Goal: Task Accomplishment & Management: Use online tool/utility

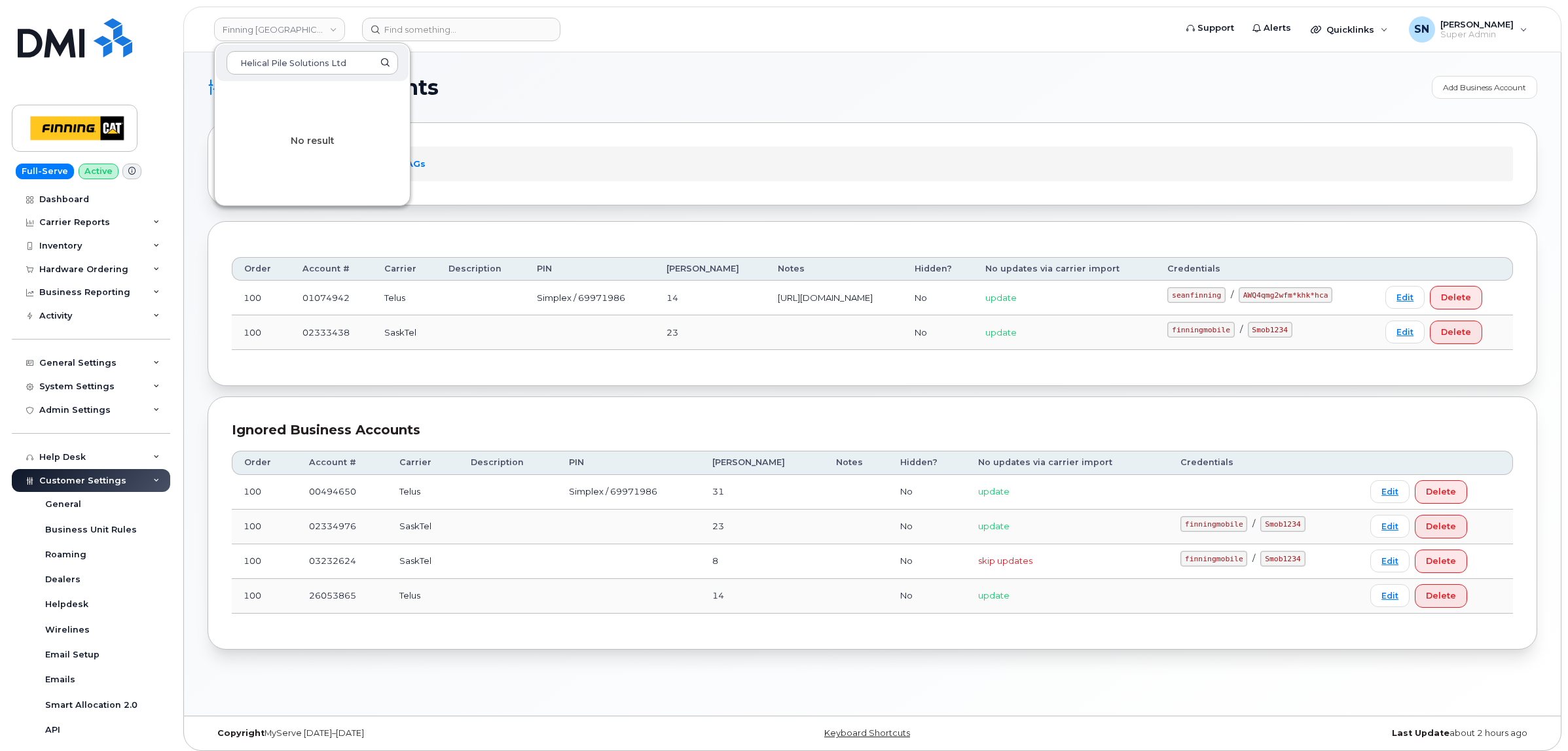
scroll to position [214, 0]
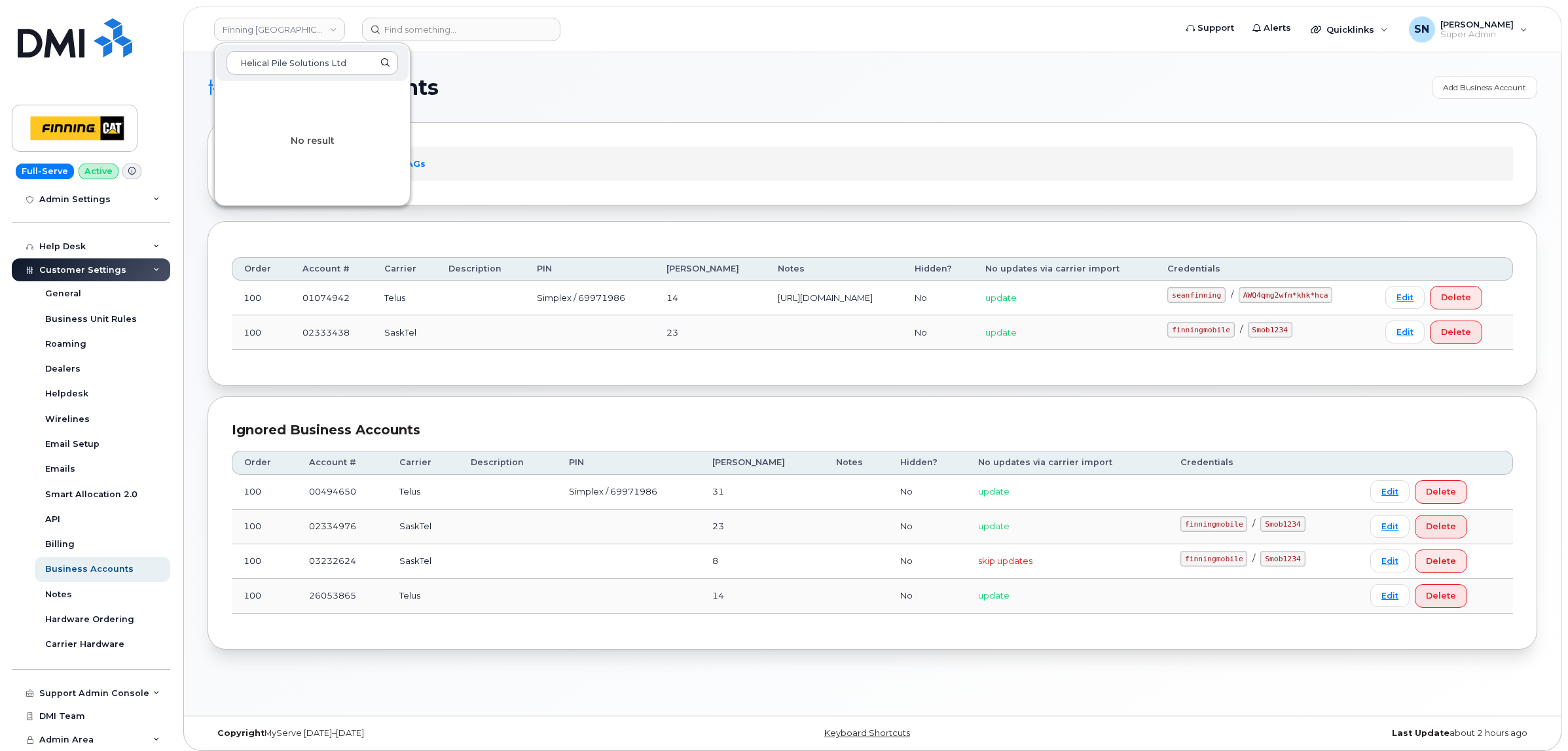
type input "Helical Pile Solutions Ltd"
click at [560, 164] on div "Accounts Logins Bell NAGs" at bounding box center [872, 164] width 1281 height 34
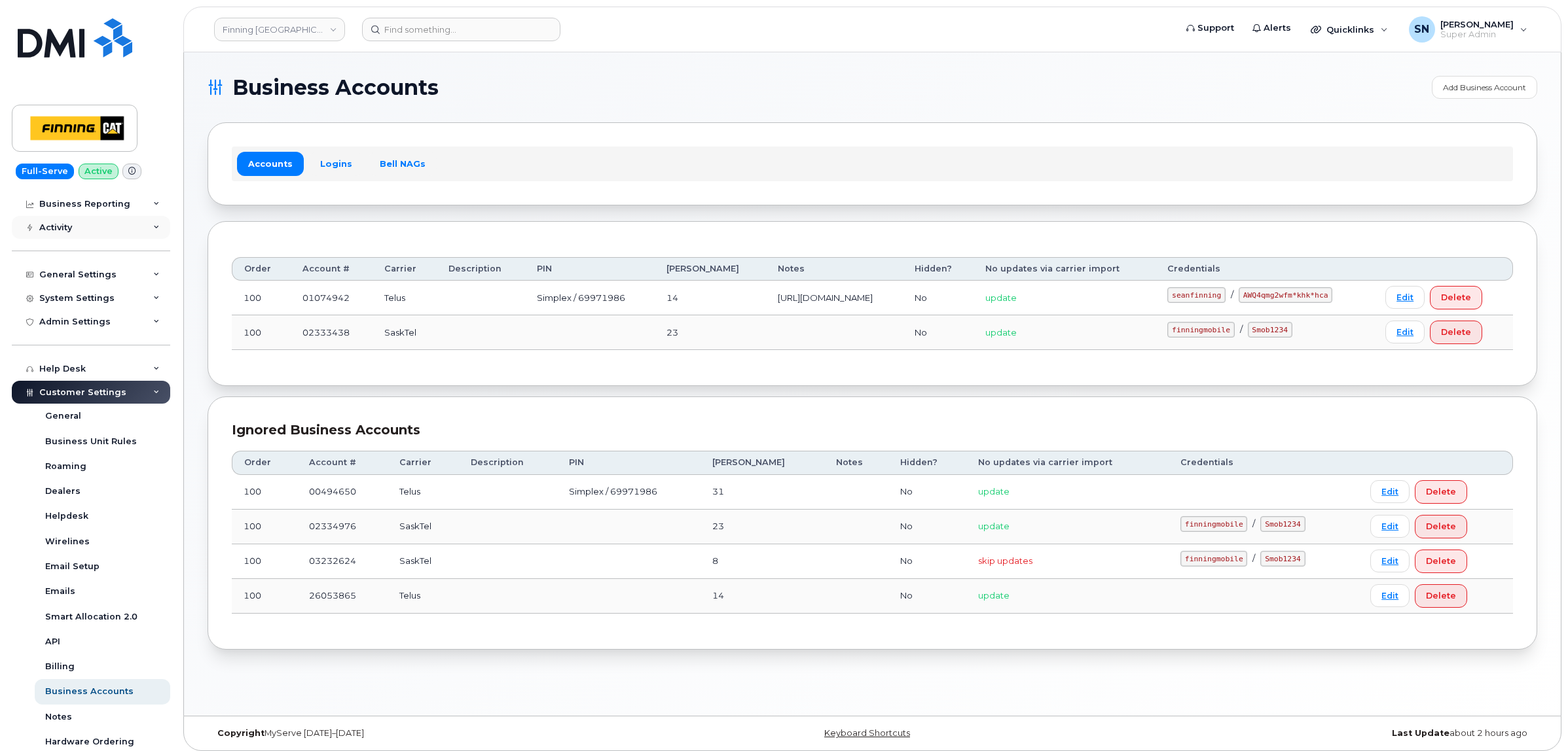
scroll to position [0, 0]
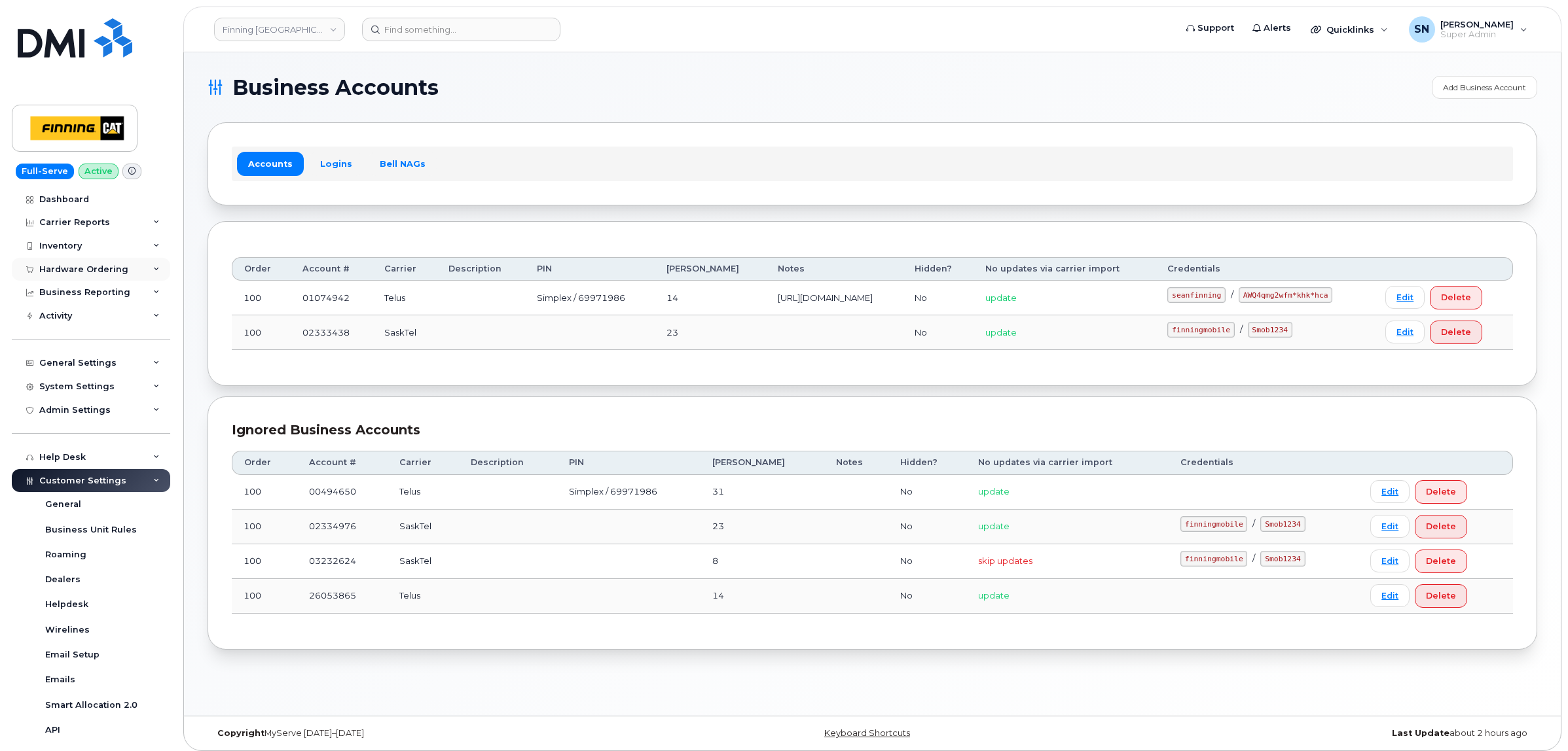
click at [89, 264] on div "Hardware Ordering" at bounding box center [91, 269] width 158 height 24
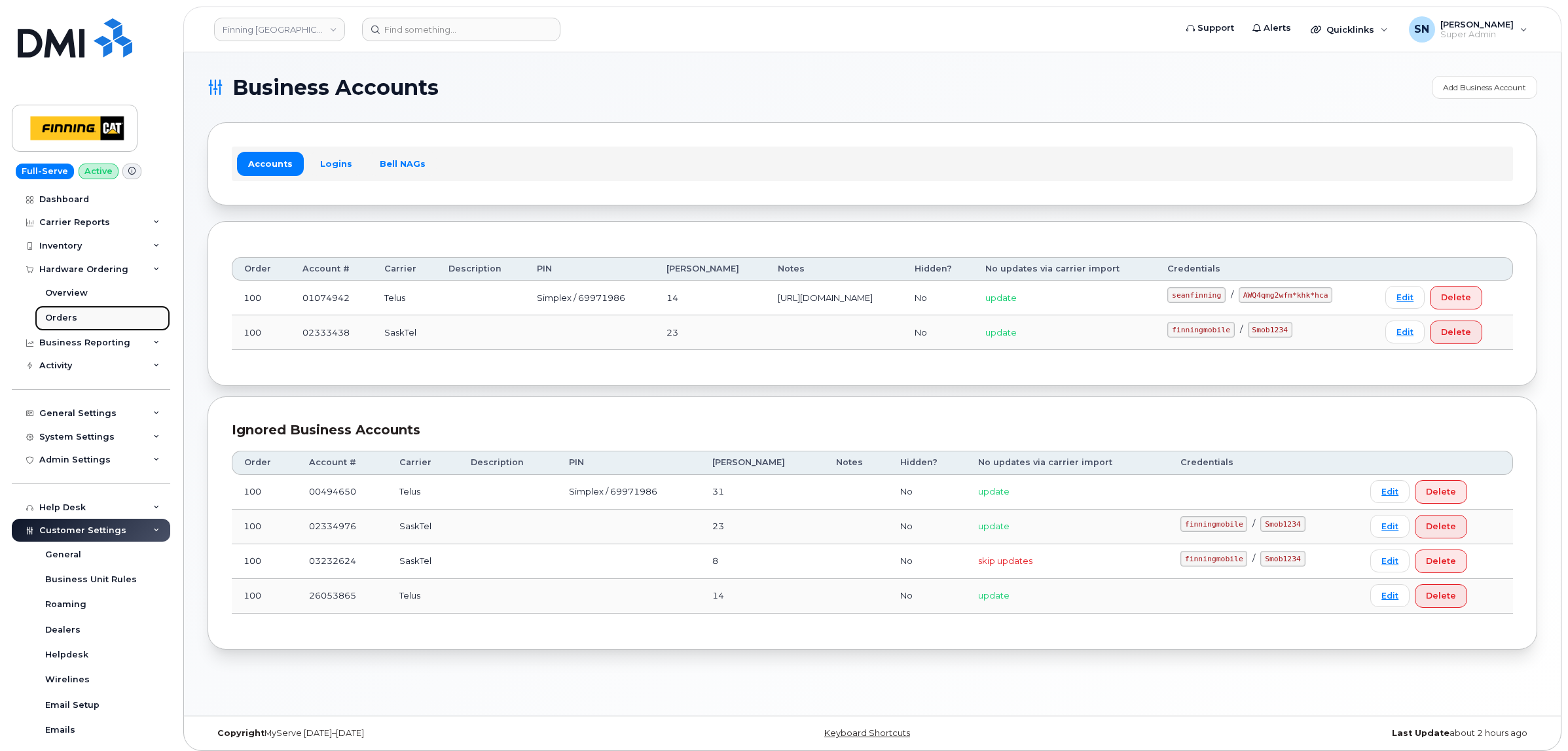
click at [74, 321] on link "Orders" at bounding box center [102, 318] width 135 height 25
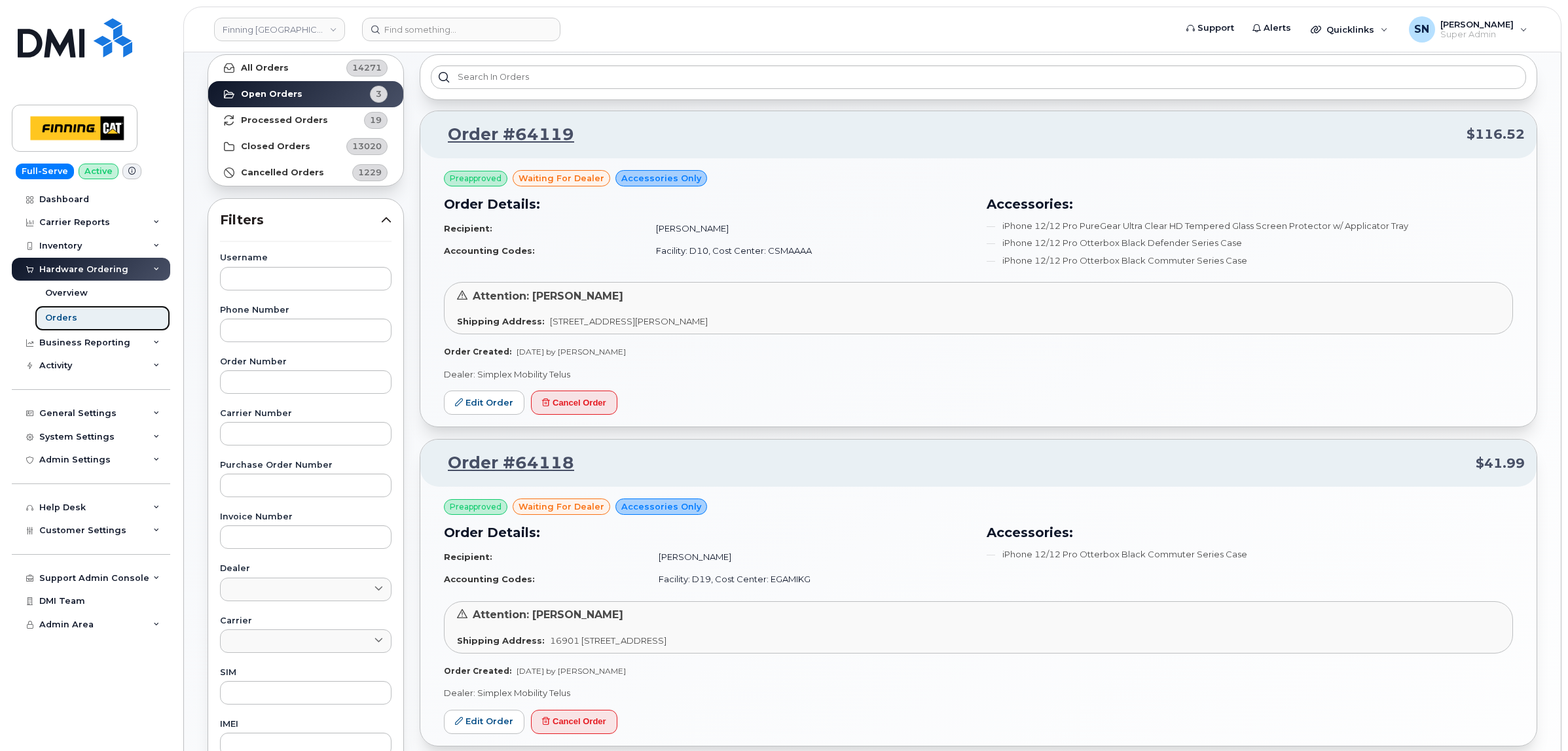
scroll to position [54, 0]
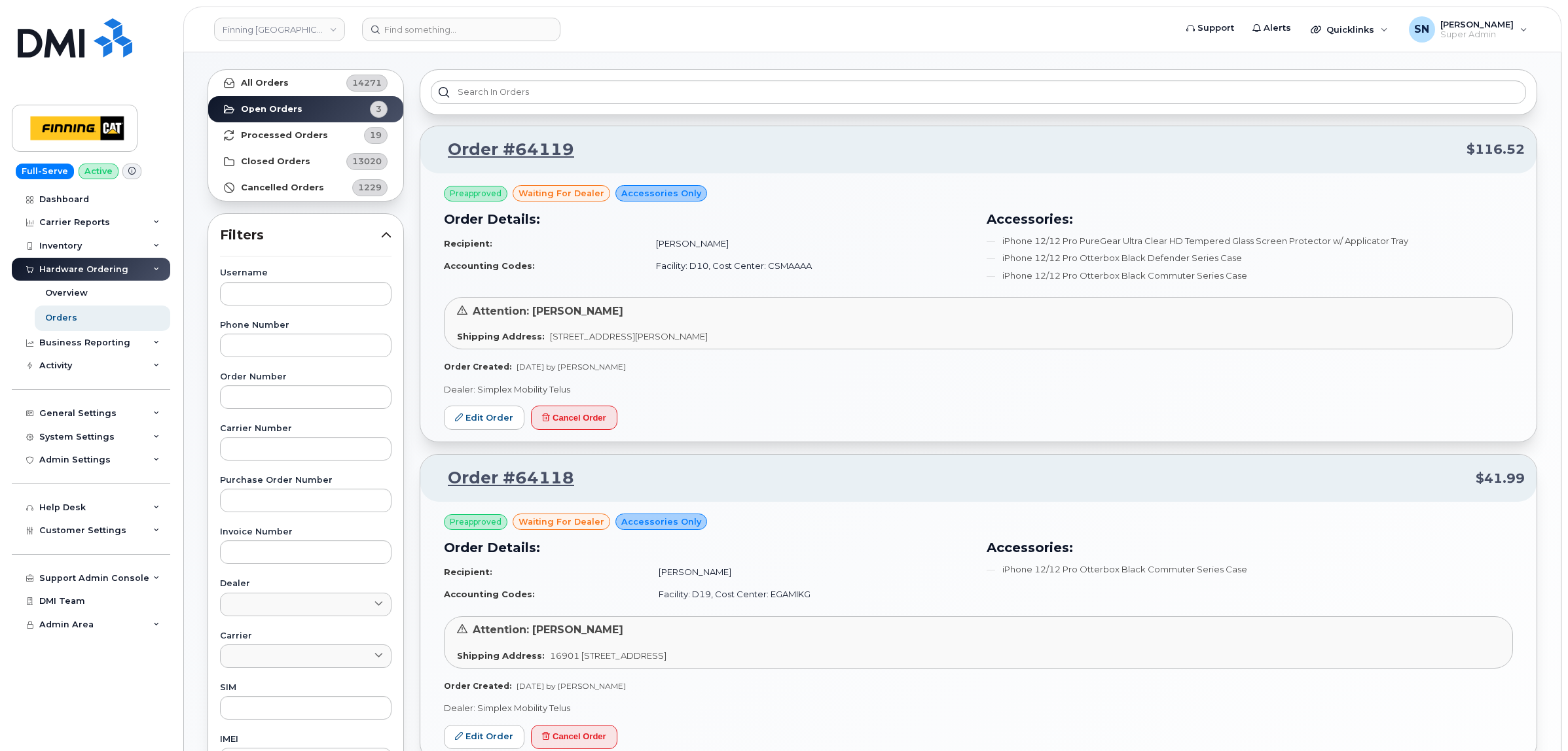
click at [301, 14] on header "Finning Canada Support Alerts Quicklinks Suspend / Cancel Device Change SIM Car…" at bounding box center [872, 30] width 1378 height 46
click at [309, 24] on link "Finning Canada" at bounding box center [279, 29] width 131 height 24
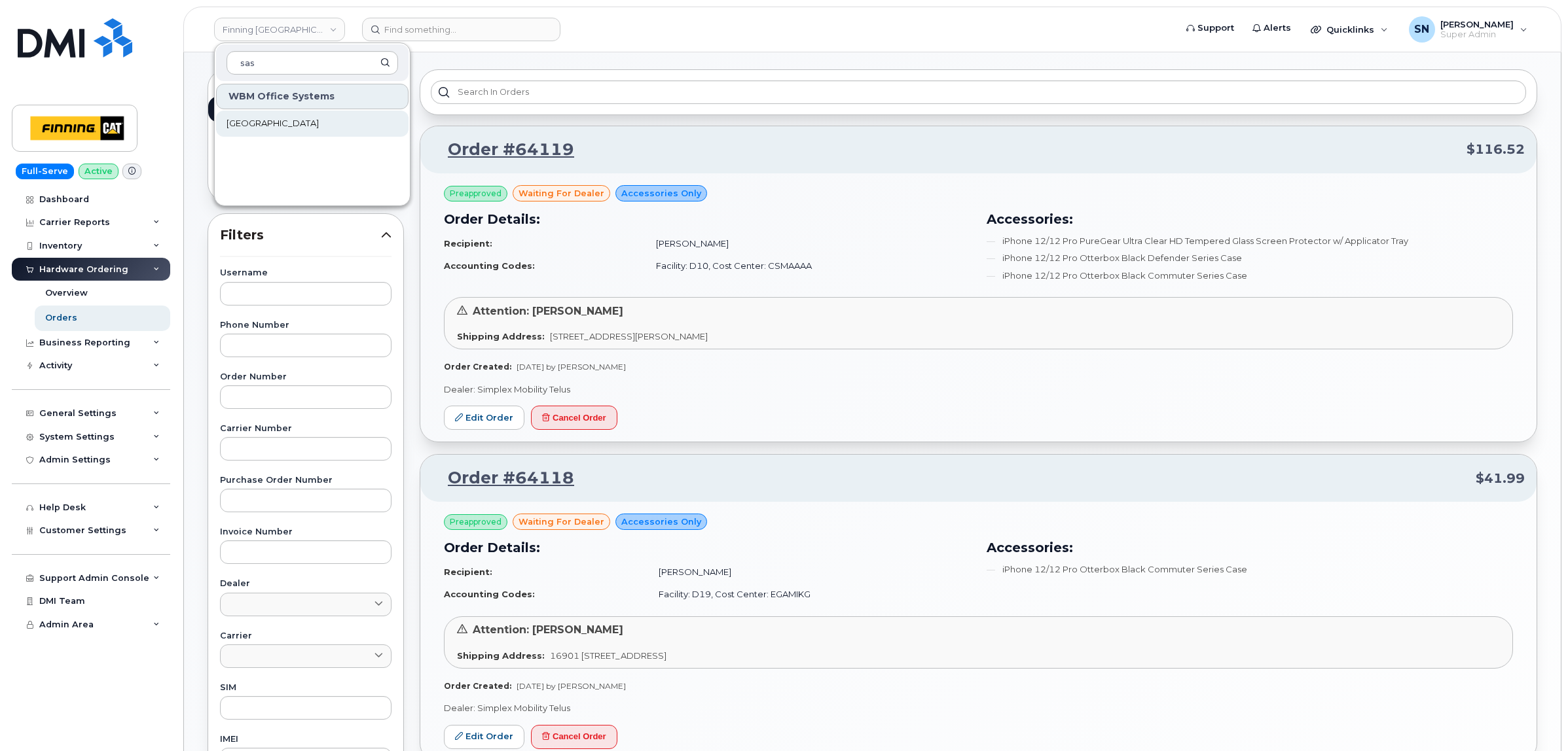
type input "sas"
click at [311, 122] on span "[GEOGRAPHIC_DATA]" at bounding box center [273, 123] width 92 height 13
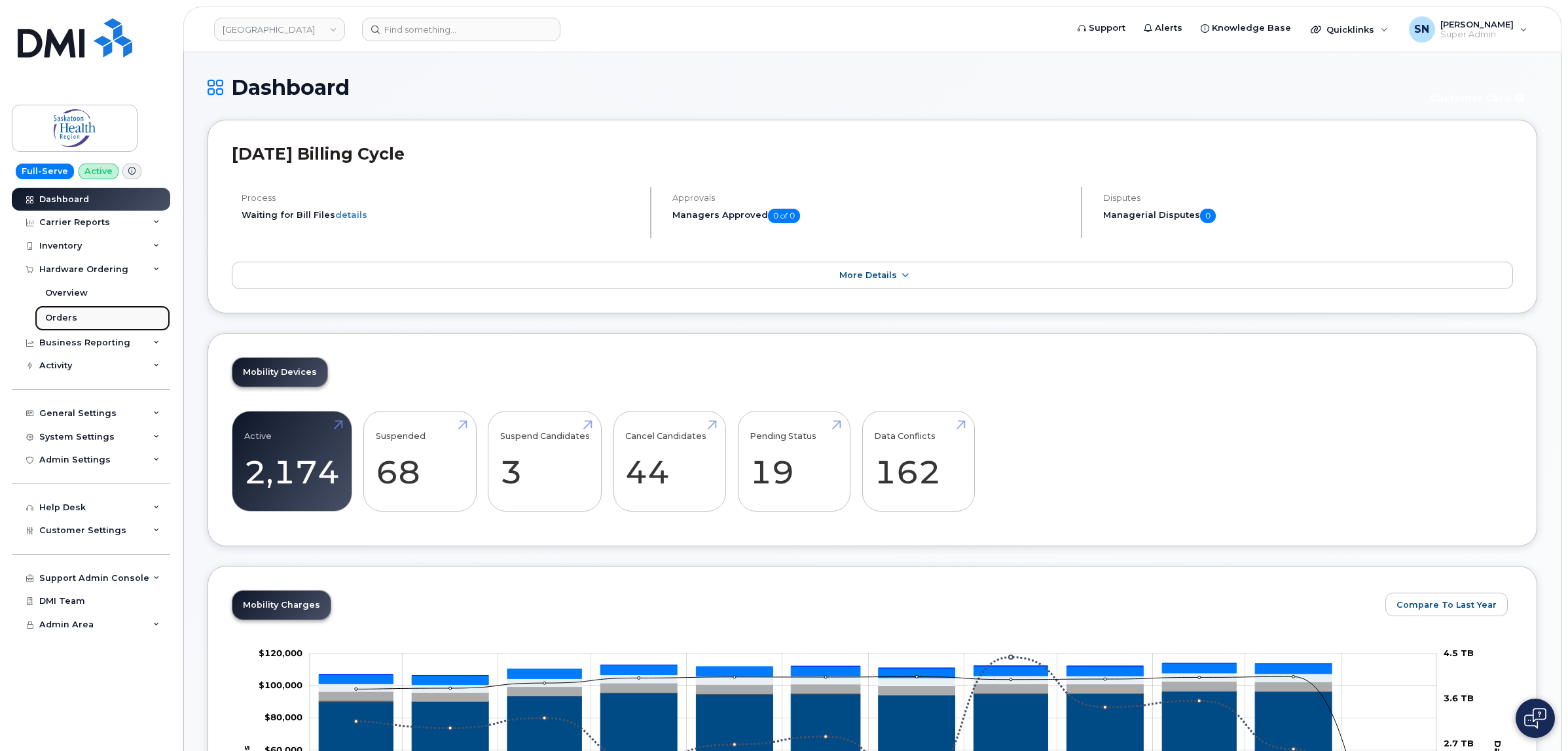
click at [70, 312] on link "Orders" at bounding box center [102, 318] width 135 height 25
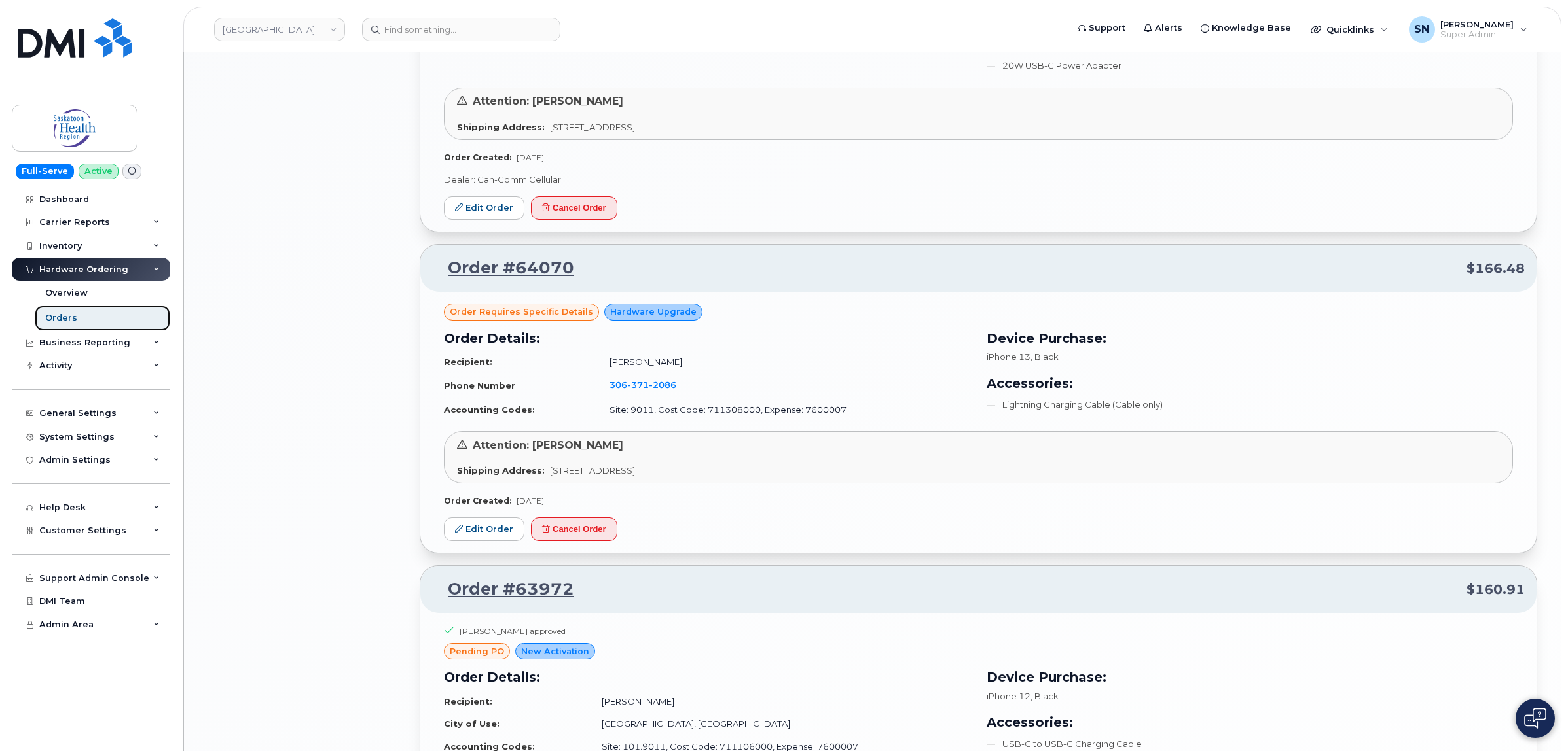
scroll to position [2045, 0]
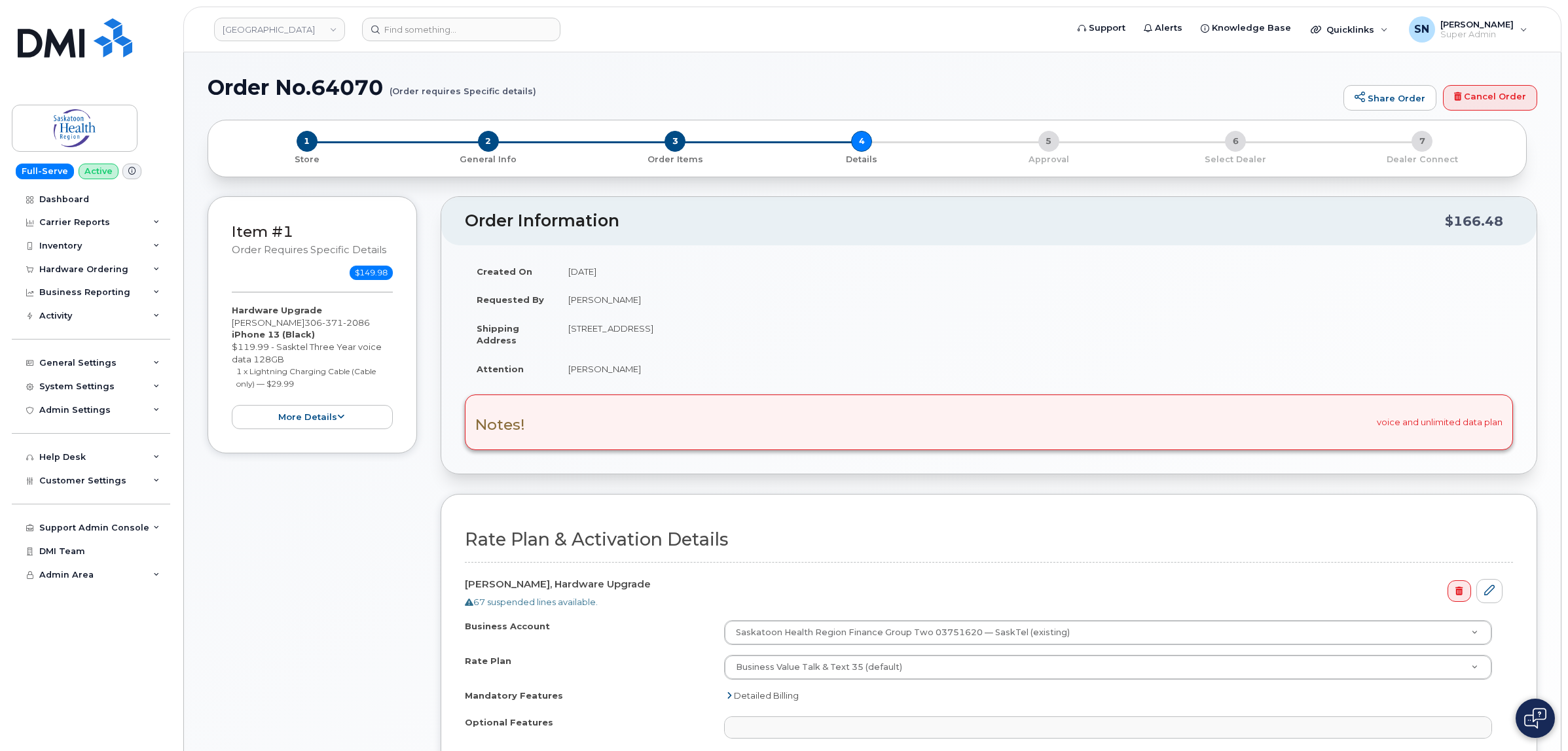
select select
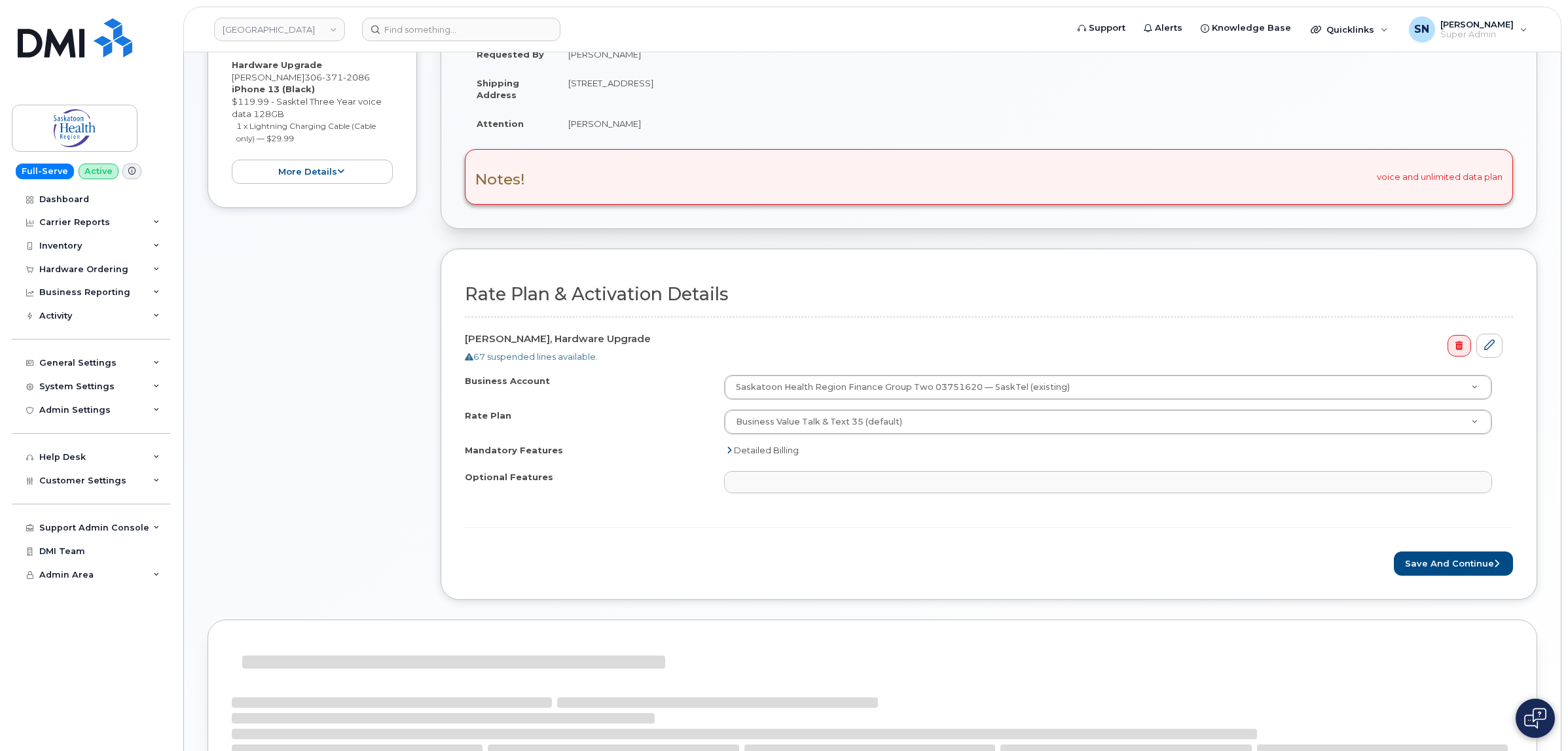
scroll to position [246, 0]
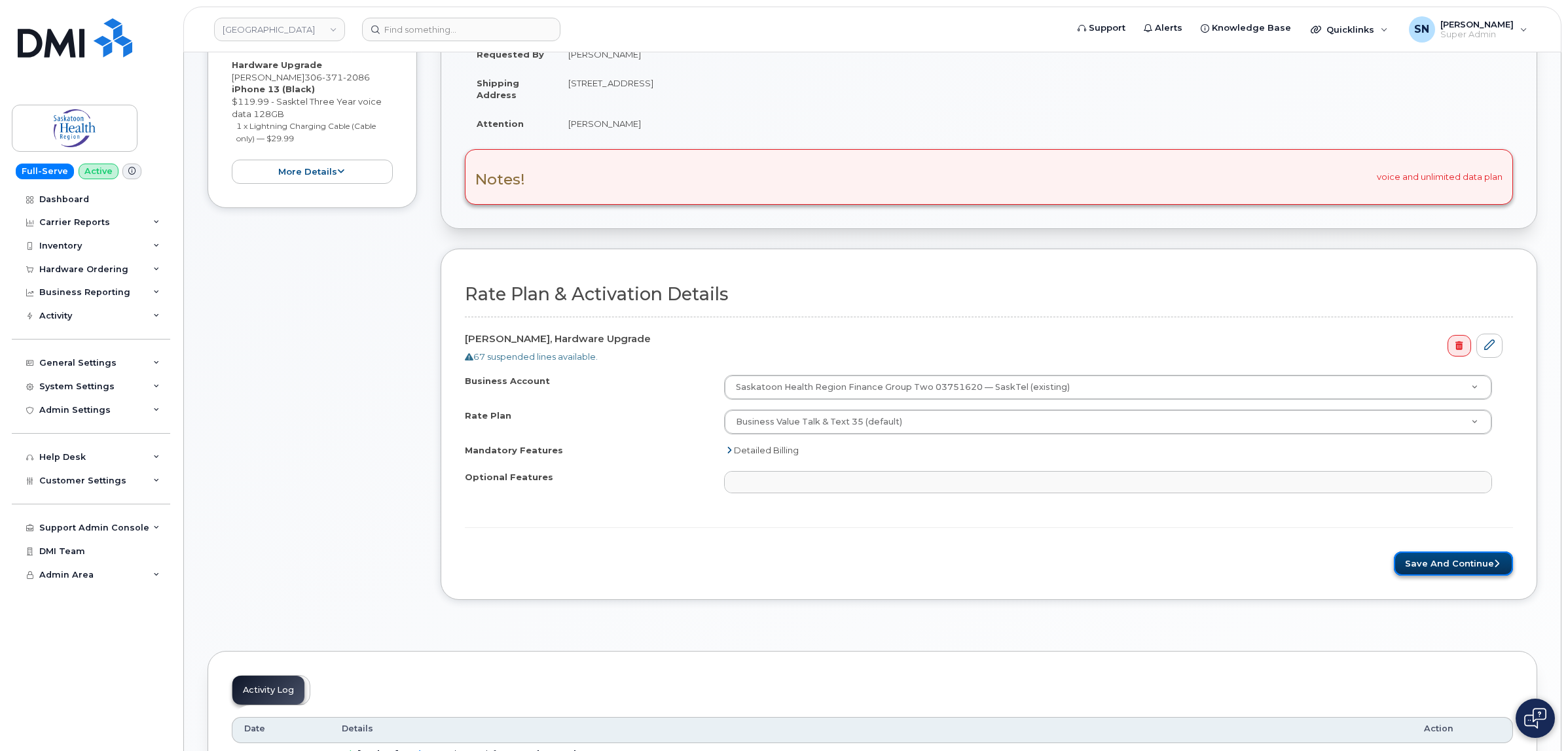
click at [1501, 568] on button "Save and Continue" at bounding box center [1453, 564] width 119 height 24
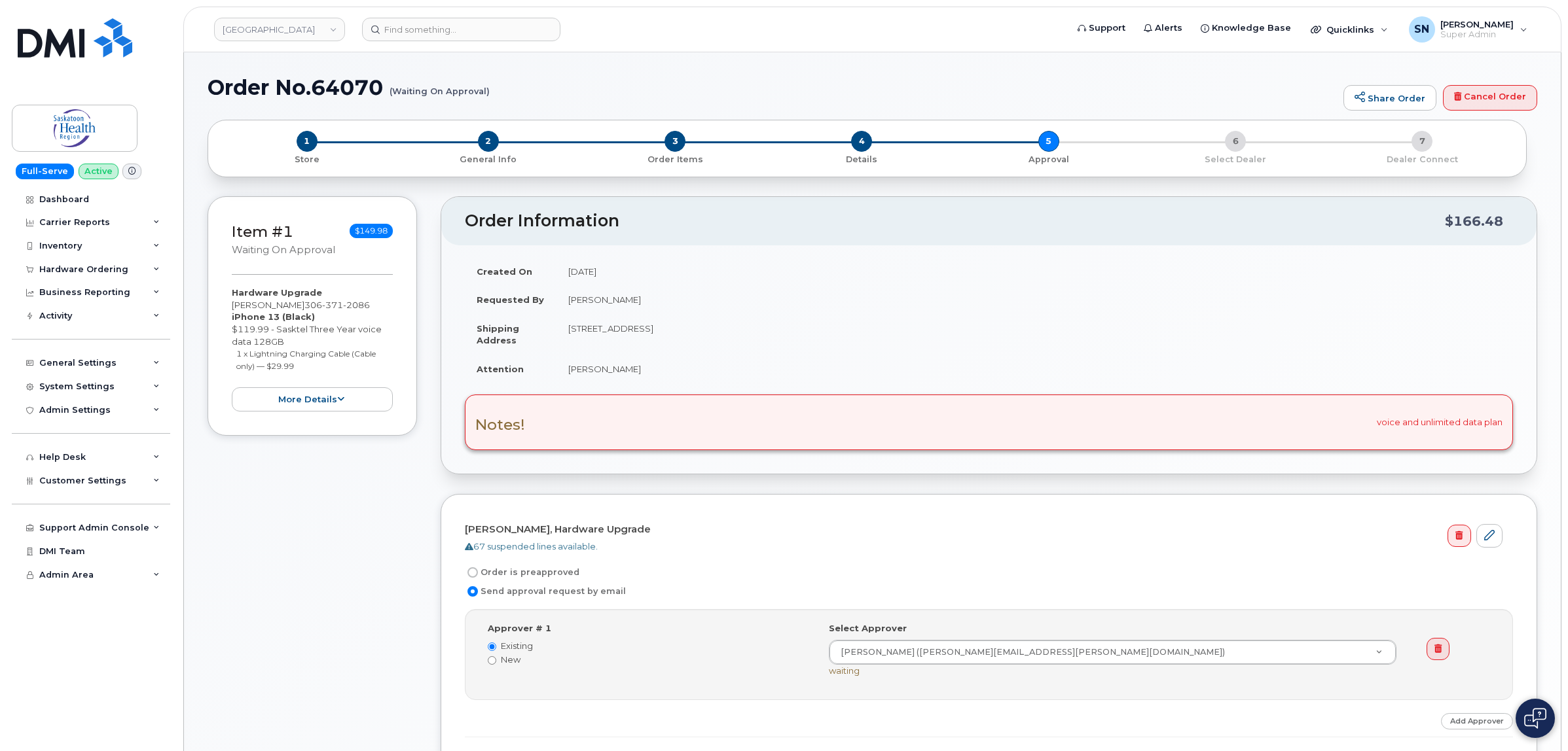
scroll to position [246, 0]
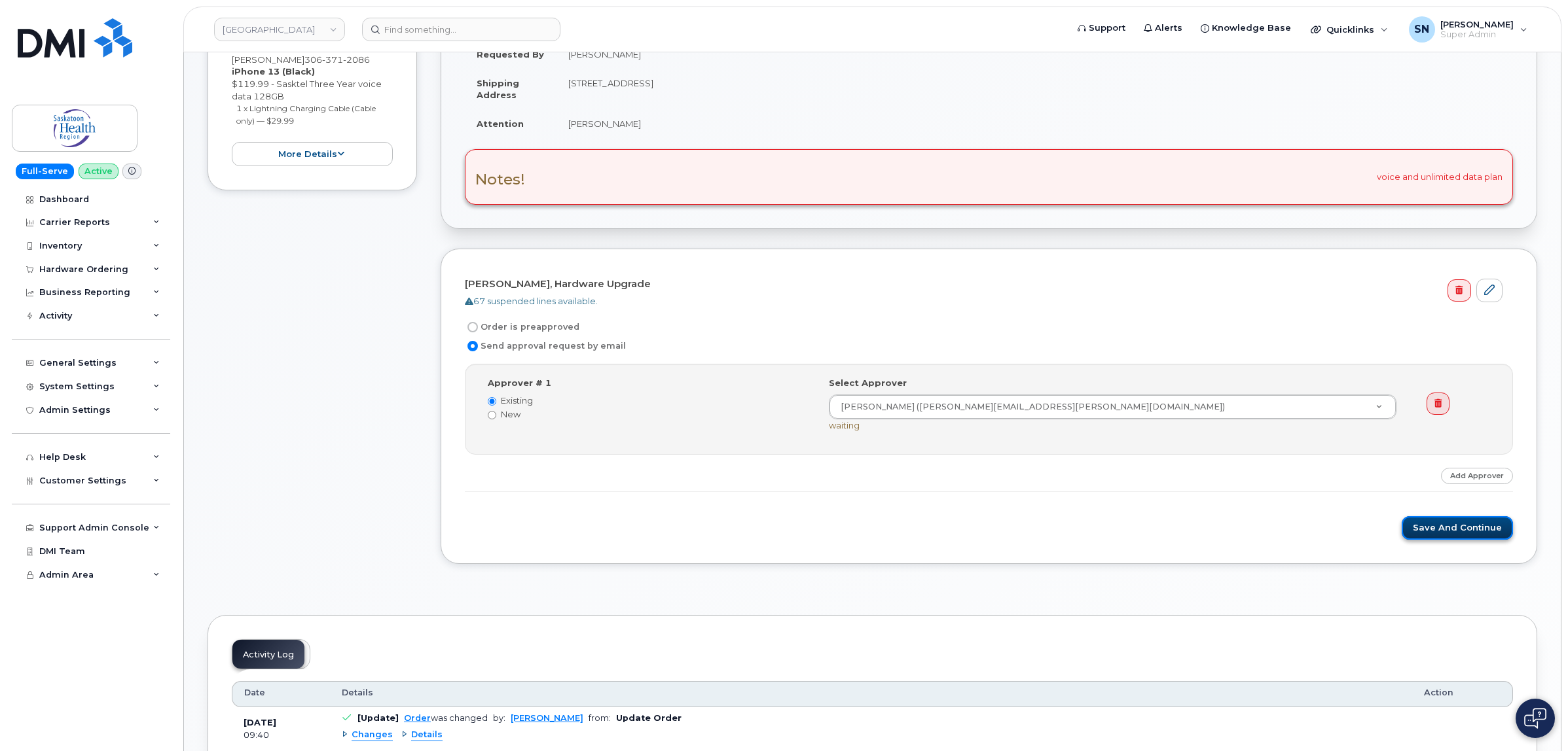
click at [1441, 537] on button "Save and Continue" at bounding box center [1457, 528] width 111 height 24
